Goal: Find specific page/section: Find specific page/section

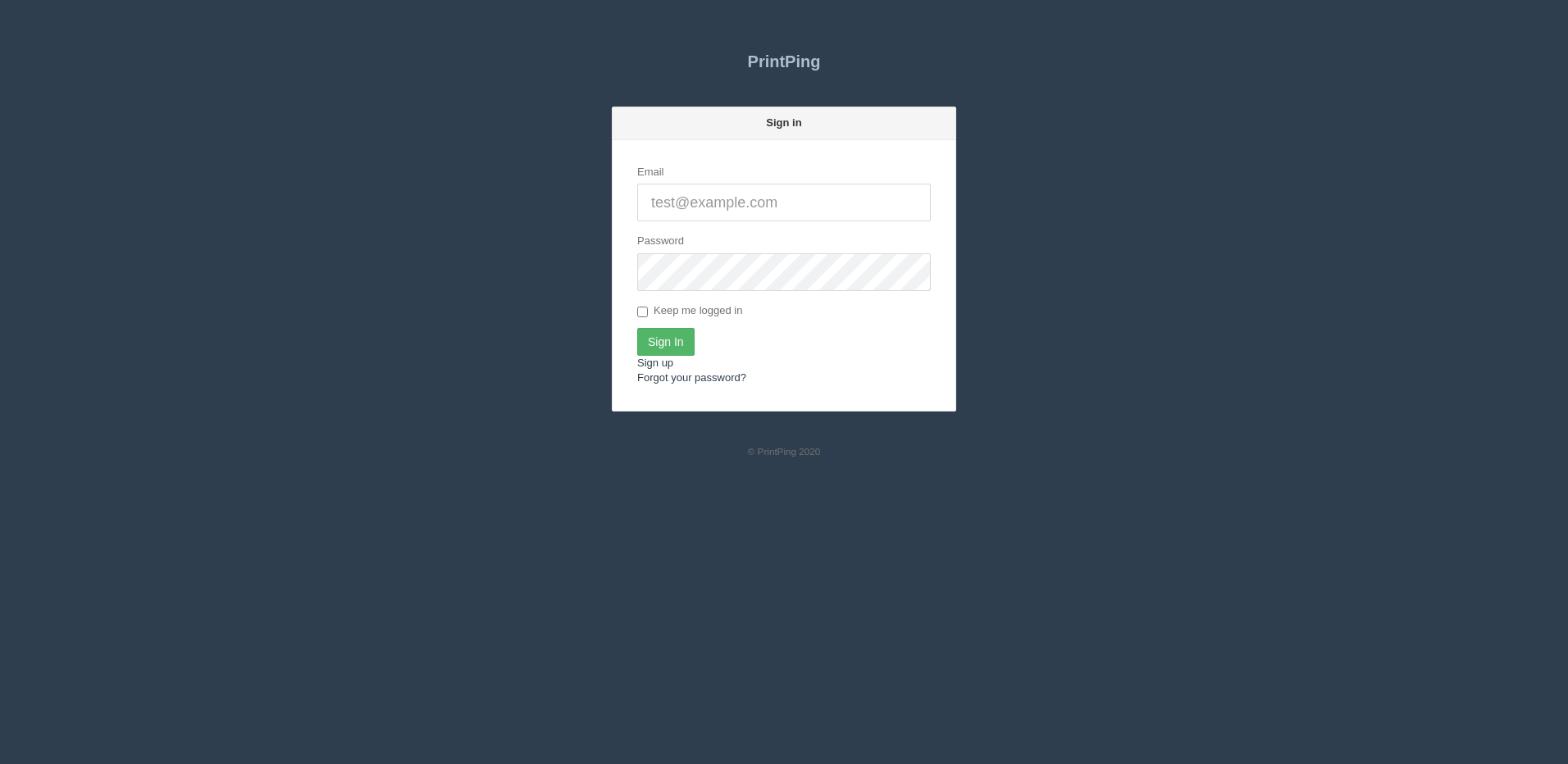
type input "[PERSON_NAME][EMAIL_ADDRESS][DOMAIN_NAME]"
click at [669, 348] on input "Sign In" at bounding box center [666, 341] width 58 height 28
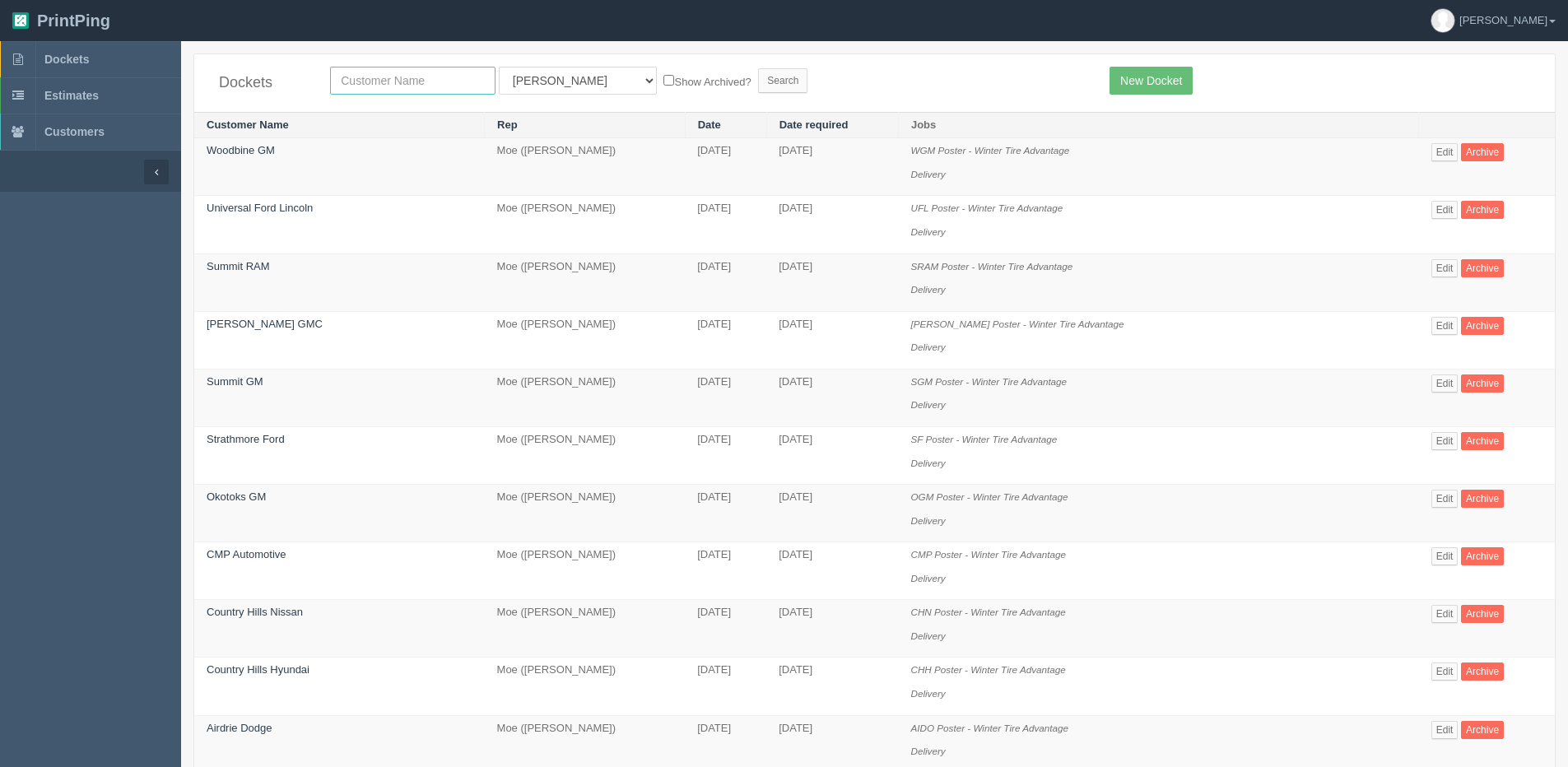
click at [359, 92] on input "text" at bounding box center [413, 80] width 166 height 28
type input "zoga"
click at [758, 69] on input "Search" at bounding box center [782, 80] width 49 height 24
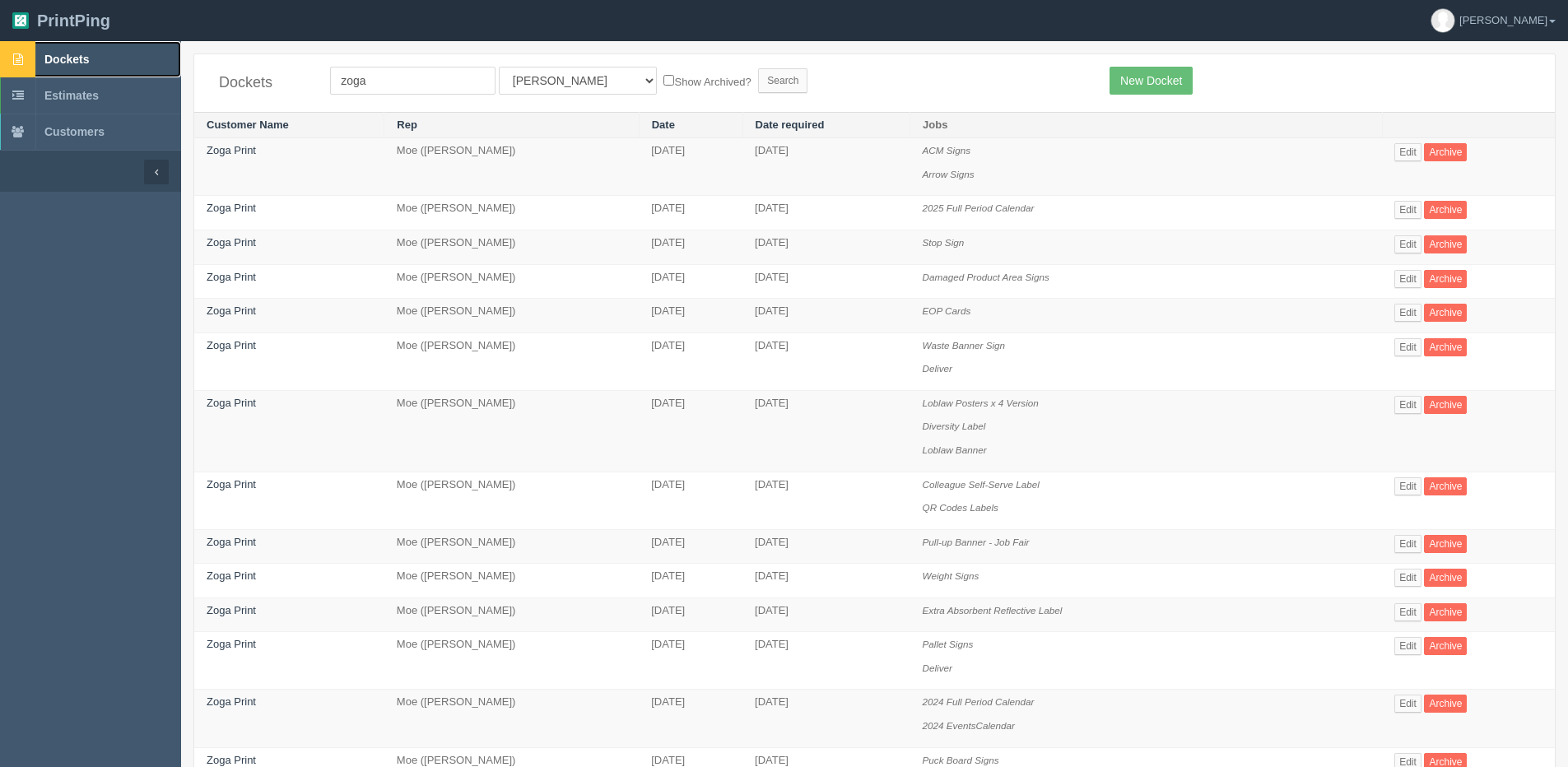
click at [71, 61] on span "Dockets" at bounding box center [66, 59] width 44 height 13
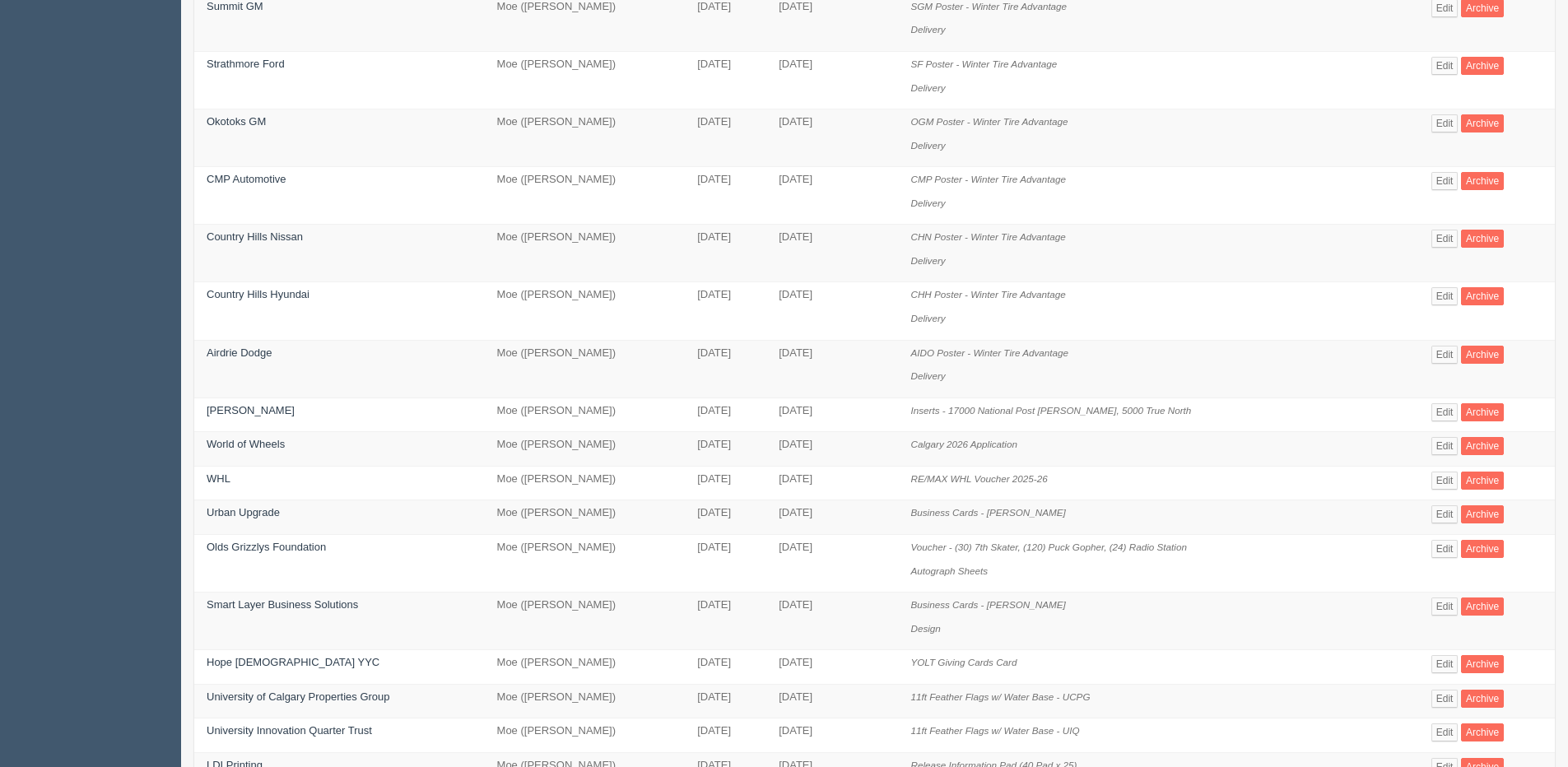
scroll to position [411, 0]
